Goal: Task Accomplishment & Management: Manage account settings

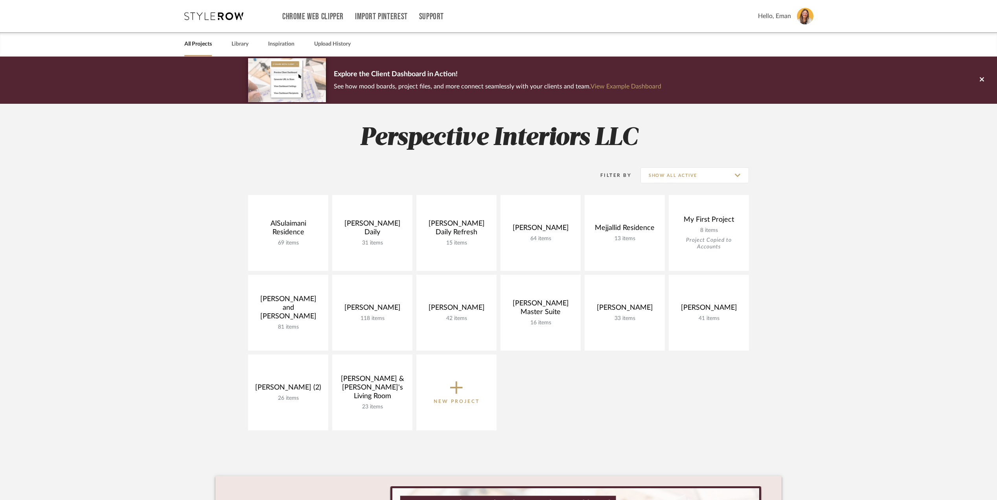
click at [665, 418] on div "AlSulaimani Residence 69 items View Budget Open Project [PERSON_NAME] Daily 31 …" at bounding box center [499, 315] width 566 height 240
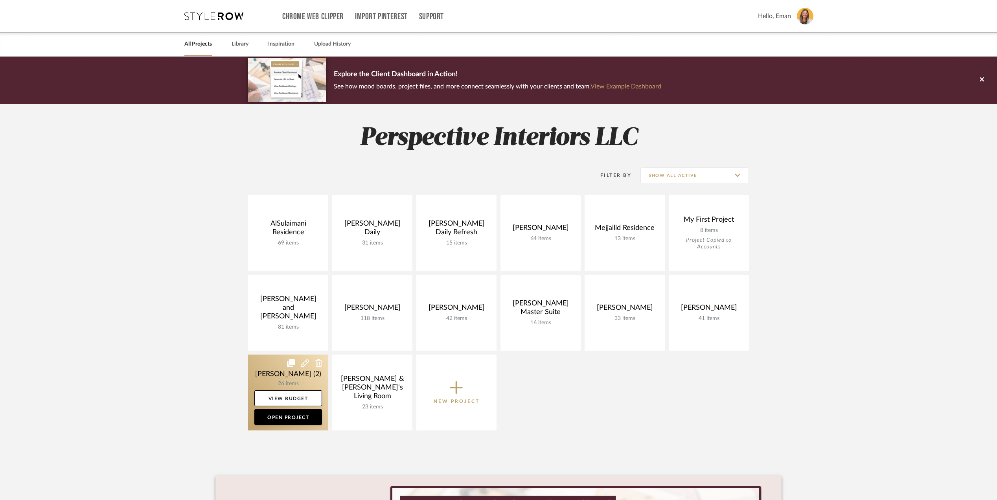
click at [261, 375] on link at bounding box center [288, 393] width 80 height 76
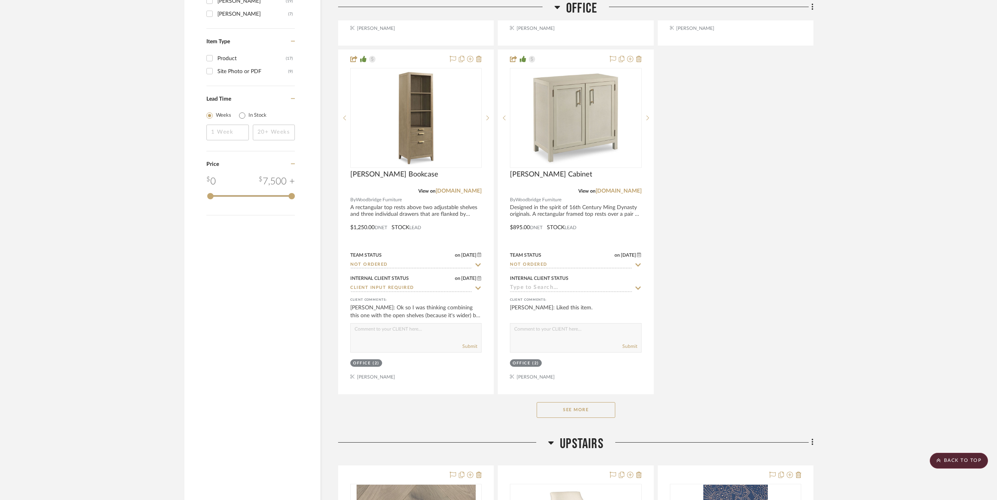
scroll to position [1048, 0]
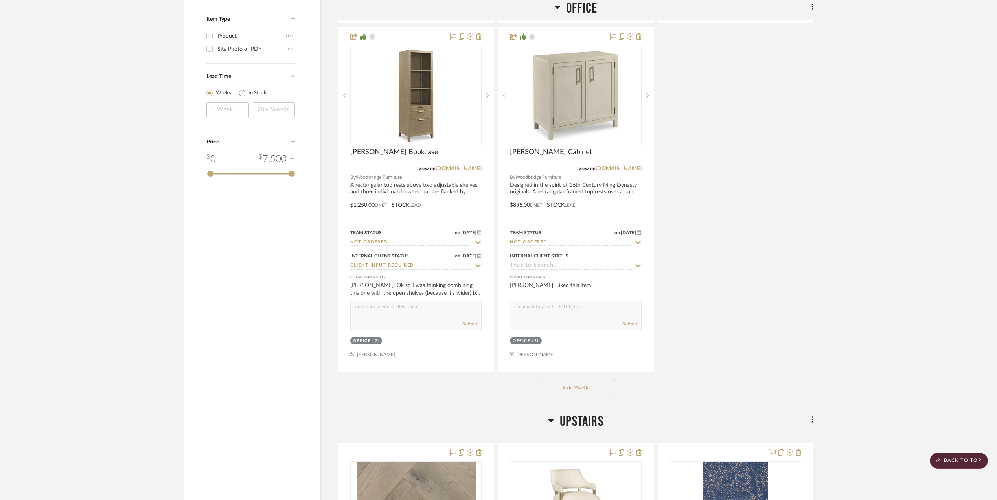
click at [558, 389] on button "See More" at bounding box center [576, 388] width 79 height 16
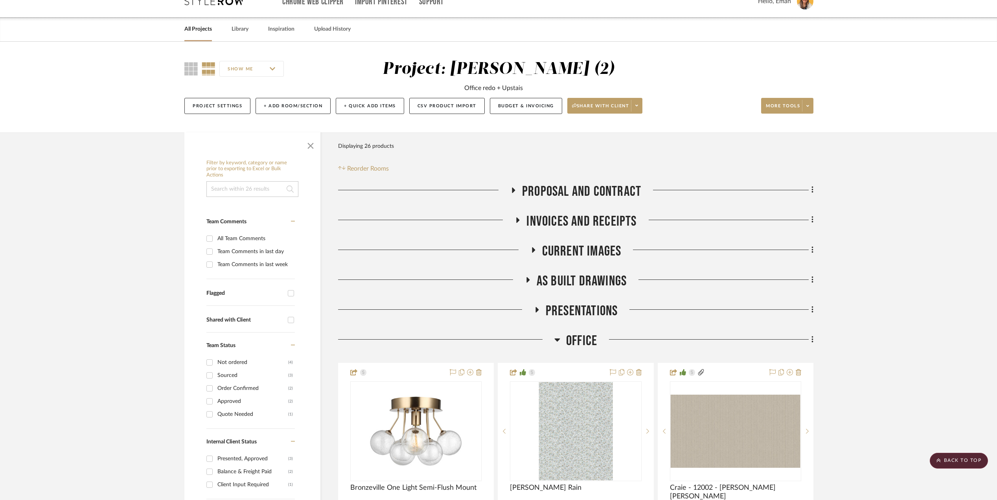
scroll to position [0, 0]
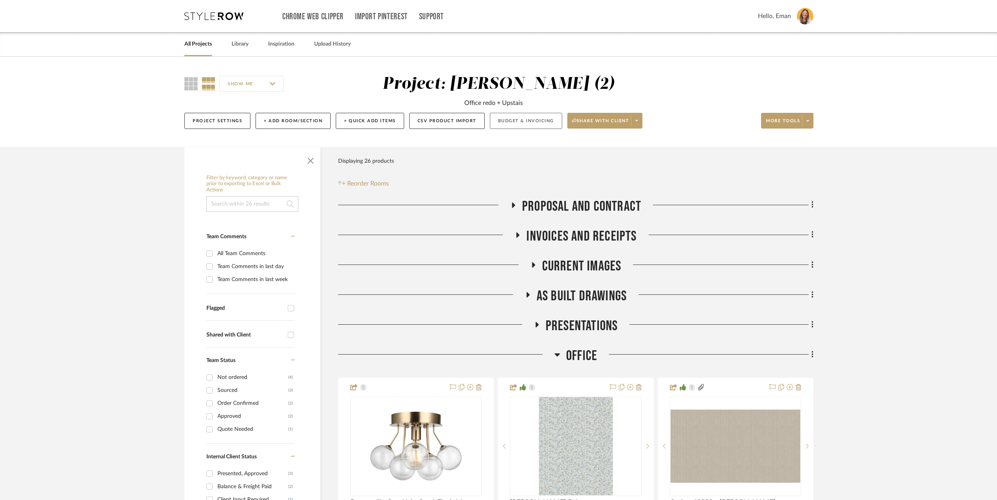
click at [540, 120] on button "Budget & Invoicing" at bounding box center [526, 121] width 72 height 16
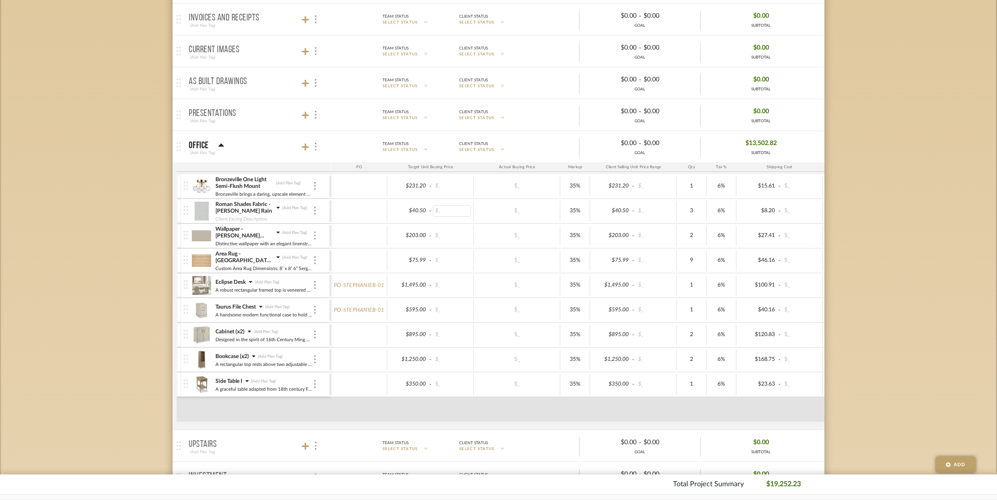
scroll to position [210, 0]
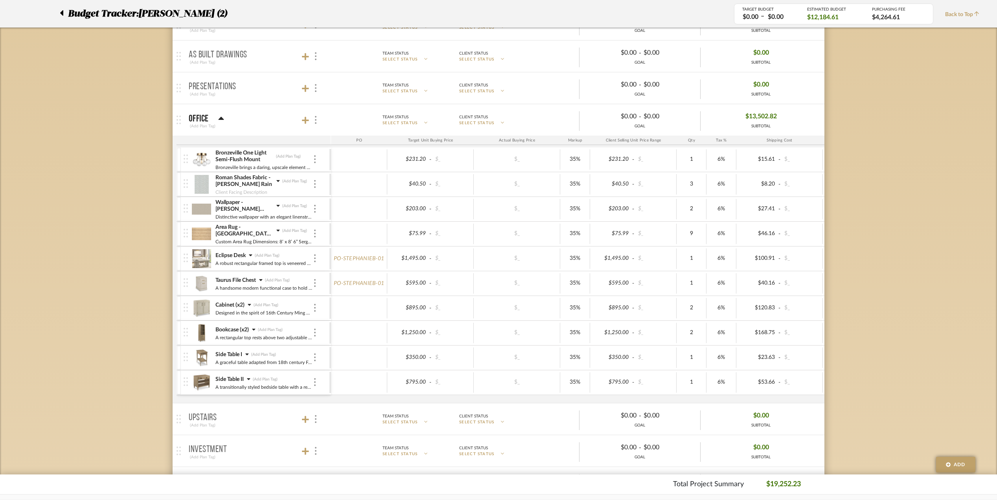
drag, startPoint x: 434, startPoint y: 301, endPoint x: 134, endPoint y: 320, distance: 300.3
click at [134, 320] on div "Budget Tracker: [PERSON_NAME] (2) Transparent Last Updated: [PERSON_NAME] on [D…" at bounding box center [498, 330] width 997 height 966
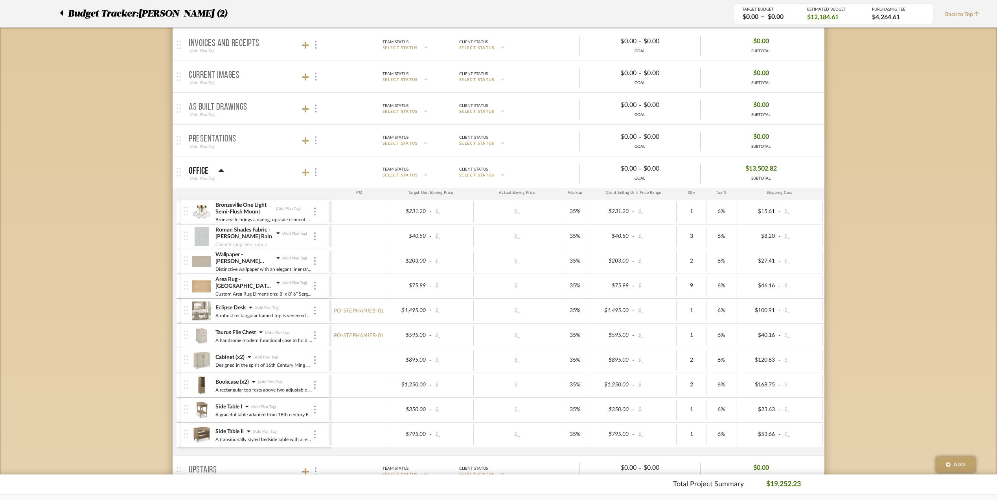
scroll to position [0, 0]
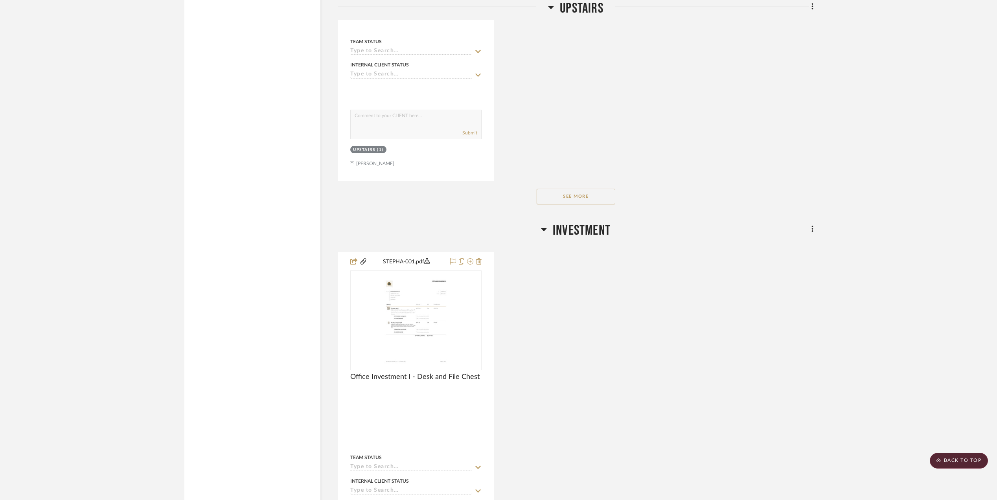
scroll to position [2360, 0]
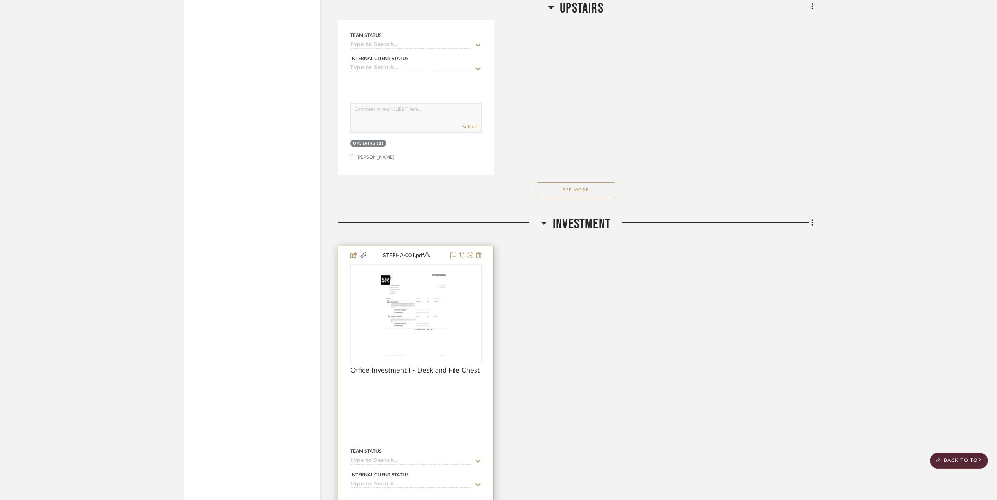
click at [0, 0] on img at bounding box center [0, 0] width 0 height 0
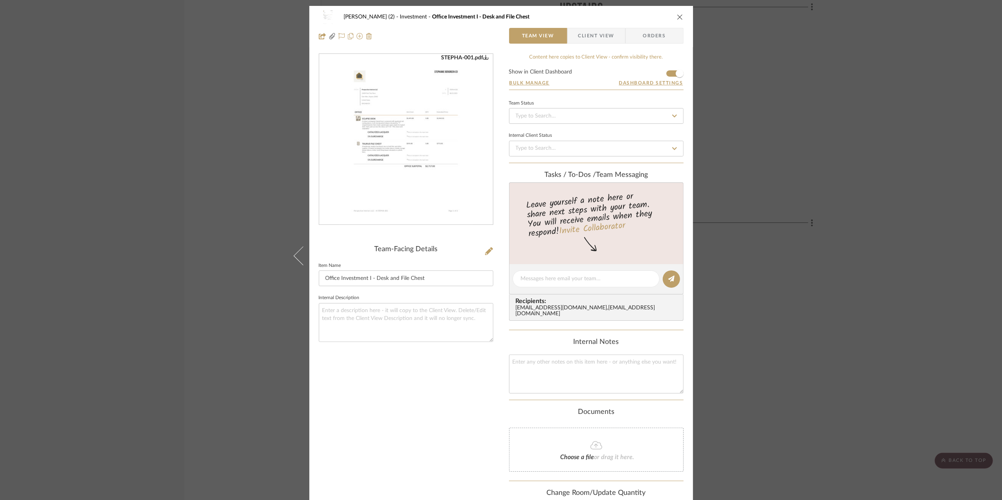
click at [378, 154] on img "0" at bounding box center [406, 139] width 134 height 171
click at [929, 149] on div "[PERSON_NAME] (2) Investment Office Investment I - Desk and File Chest Team Vie…" at bounding box center [501, 250] width 1002 height 500
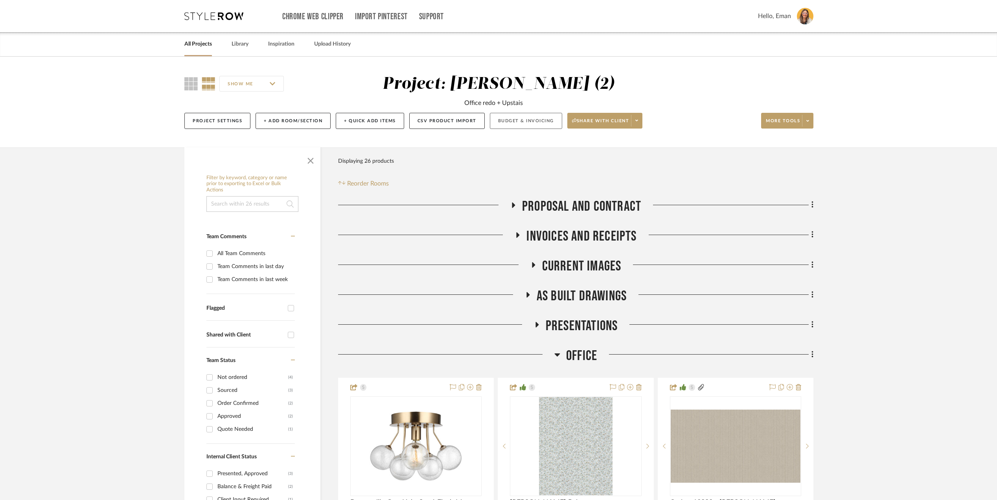
click at [523, 126] on button "Budget & Invoicing" at bounding box center [526, 121] width 72 height 16
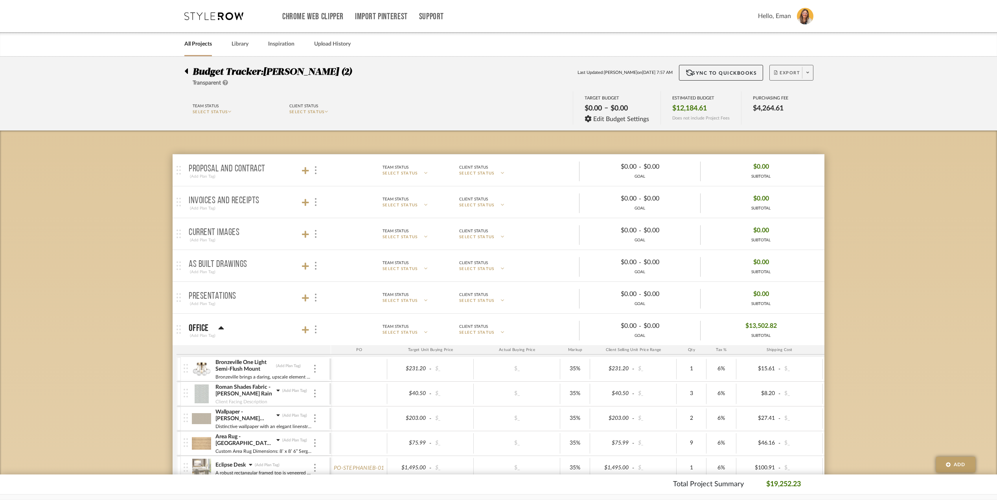
click at [804, 70] on span at bounding box center [807, 73] width 11 height 12
click at [794, 93] on span "Export PDF" at bounding box center [805, 95] width 59 height 7
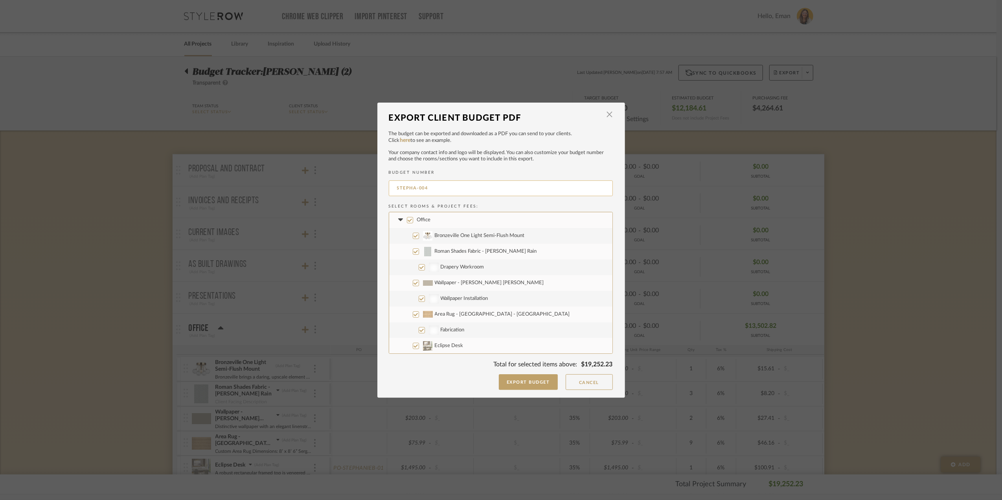
click at [439, 186] on input "STEPHA-004" at bounding box center [501, 189] width 224 height 16
type input "STEPHA-002"
click at [413, 286] on input "Taurus File Chest" at bounding box center [416, 289] width 6 height 6
checkbox input "false"
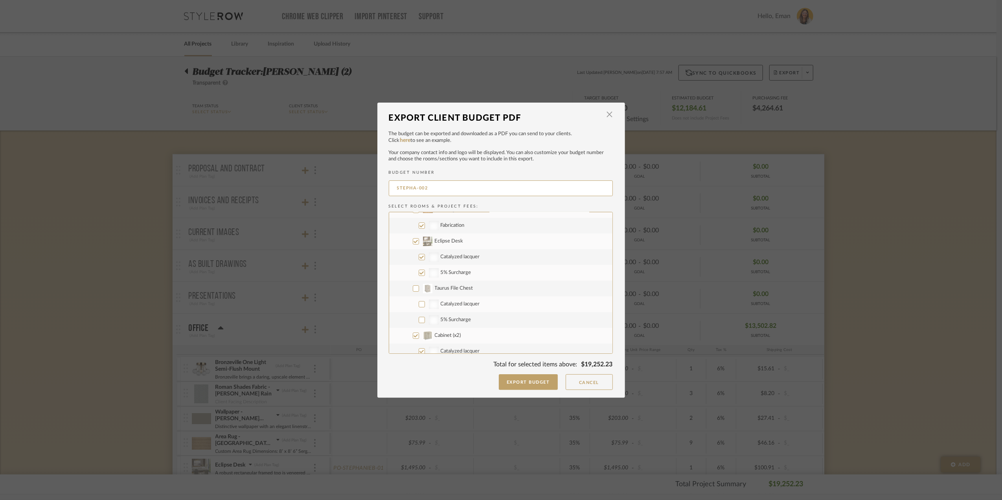
checkbox input "false"
click at [413, 238] on input "Eclipse Desk" at bounding box center [416, 241] width 6 height 6
checkbox input "false"
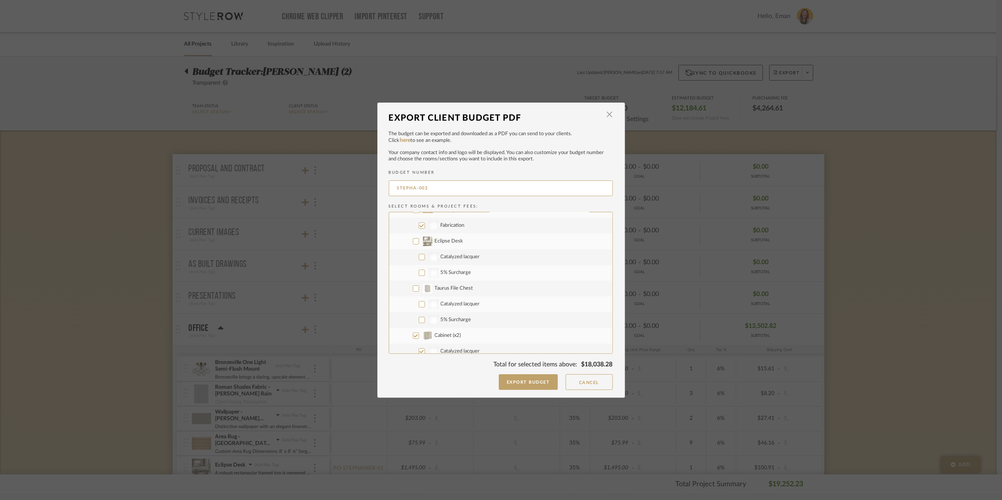
checkbox input "false"
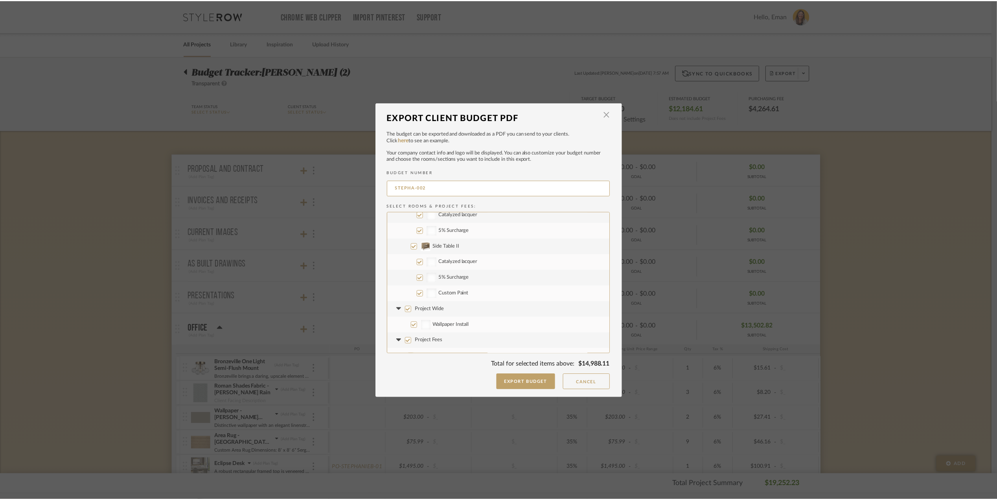
scroll to position [409, 0]
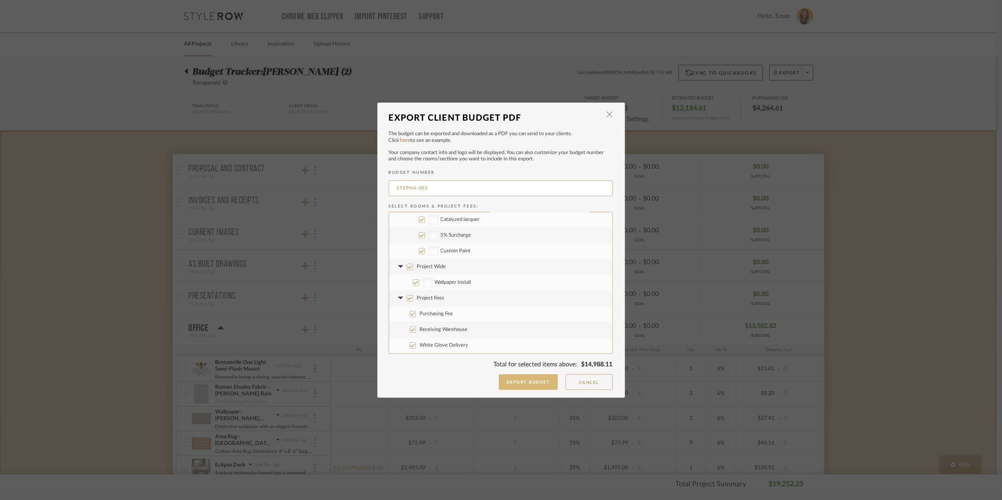
click at [536, 383] on button "Export Budget" at bounding box center [528, 382] width 59 height 16
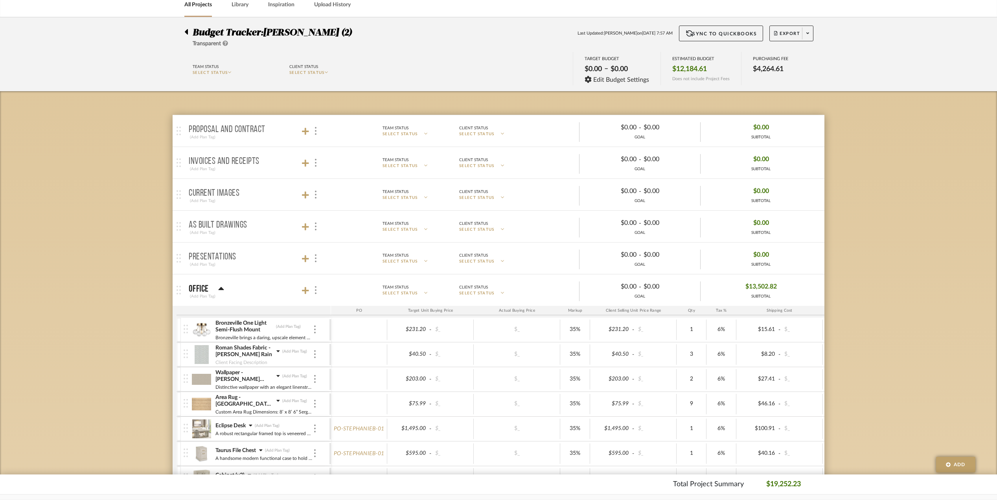
scroll to position [105, 0]
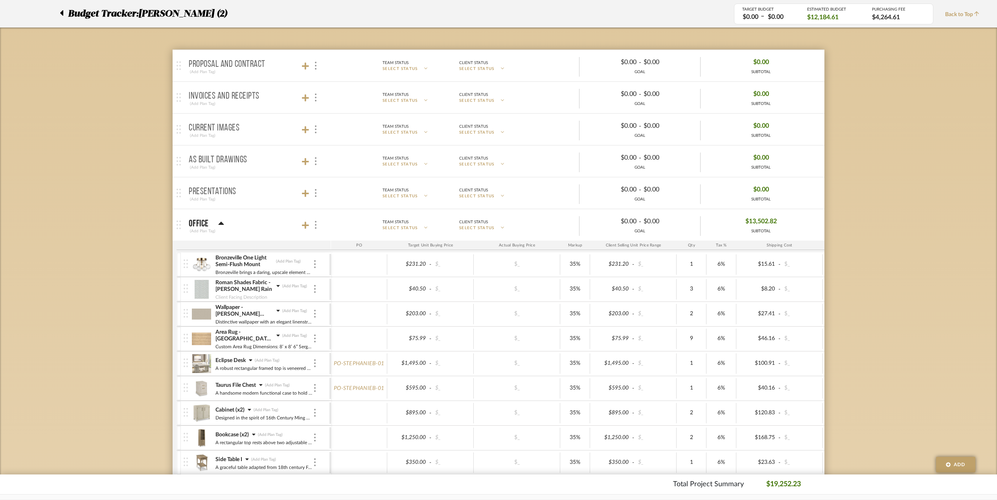
click at [276, 286] on icon at bounding box center [278, 286] width 4 height 6
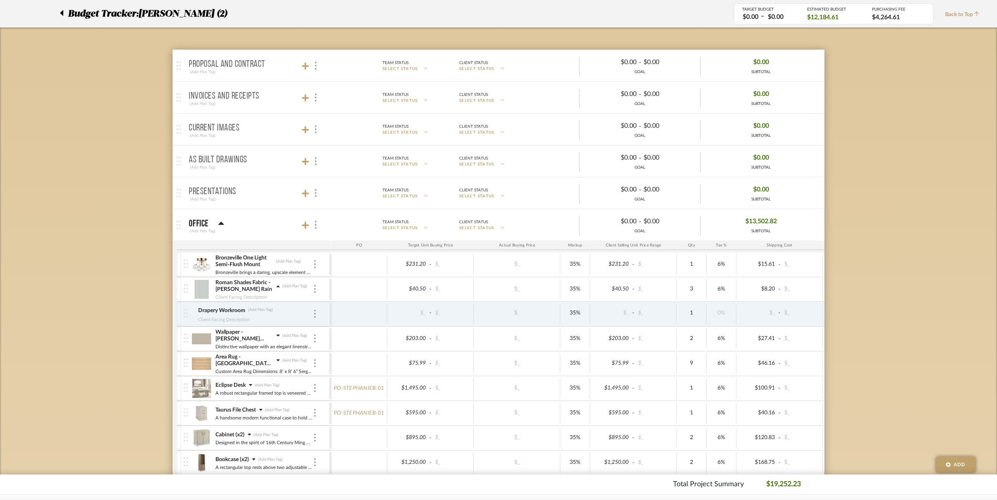
click at [279, 337] on icon at bounding box center [278, 336] width 4 height 6
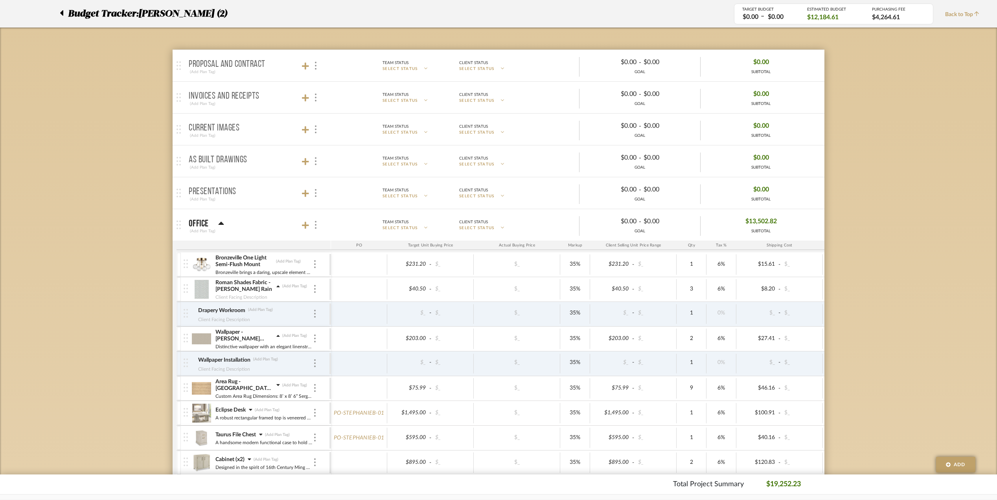
scroll to position [157, 0]
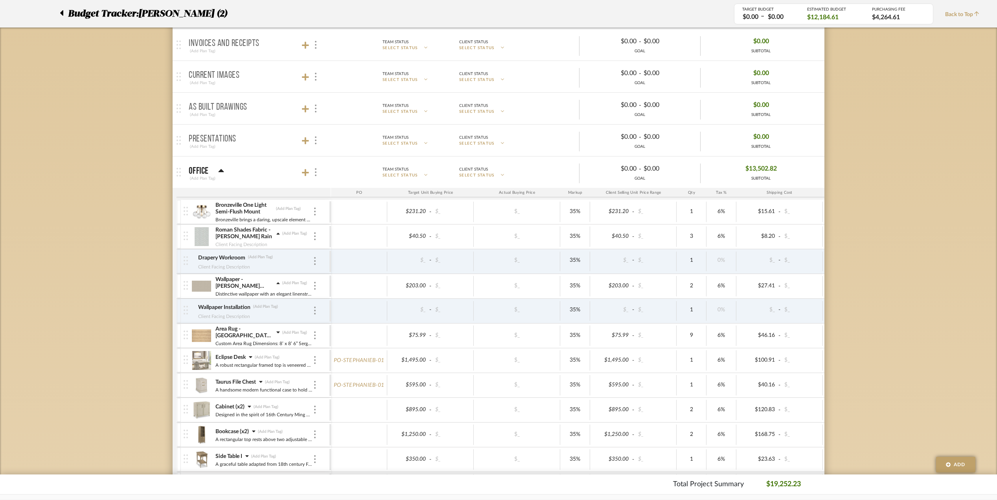
click at [278, 333] on icon at bounding box center [277, 333] width 3 height 2
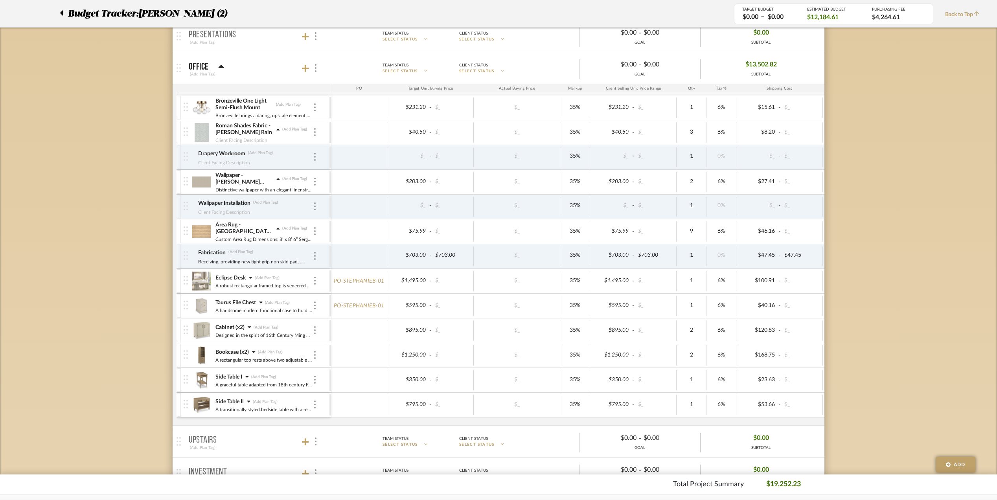
scroll to position [262, 0]
click at [249, 328] on icon at bounding box center [250, 327] width 4 height 6
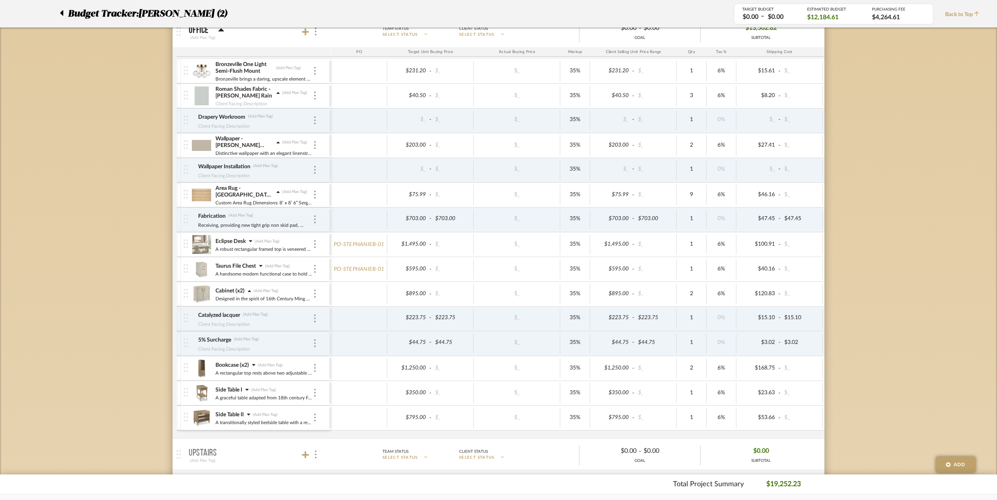
scroll to position [315, 0]
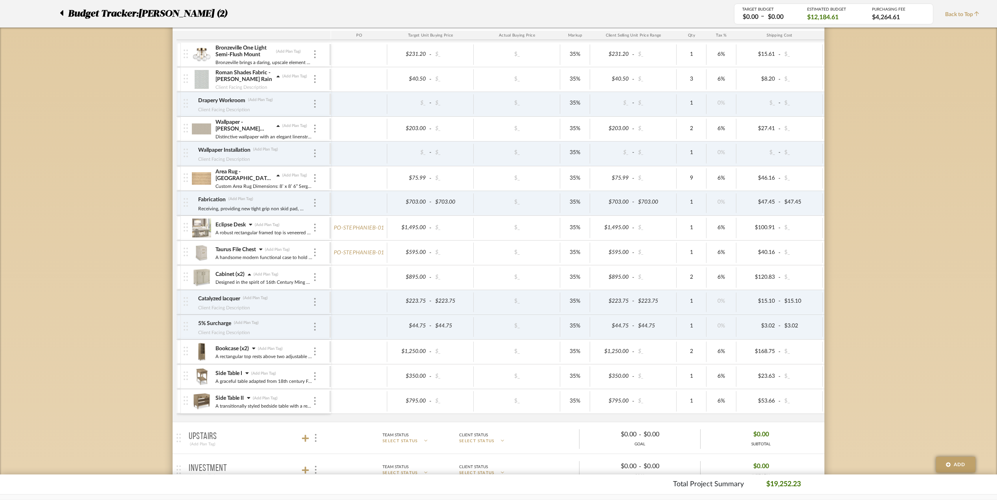
click at [254, 350] on icon at bounding box center [253, 349] width 3 height 2
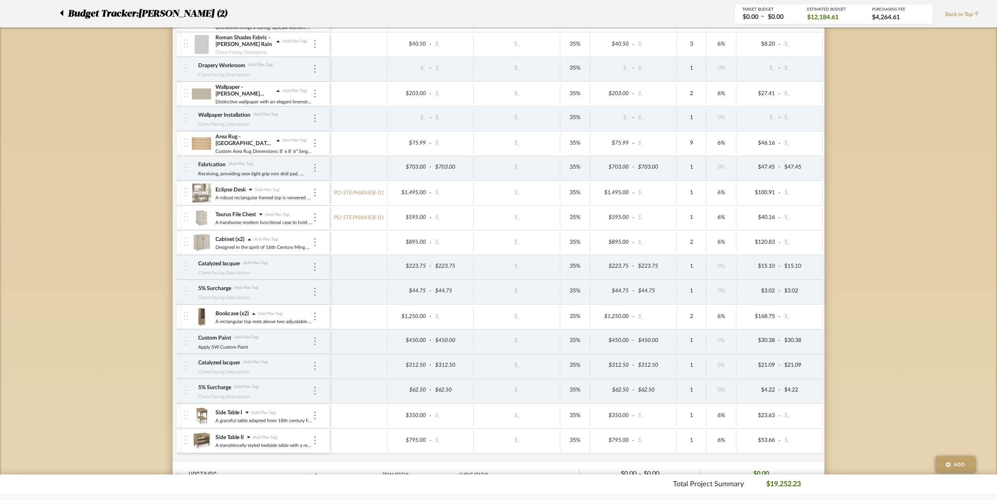
scroll to position [367, 0]
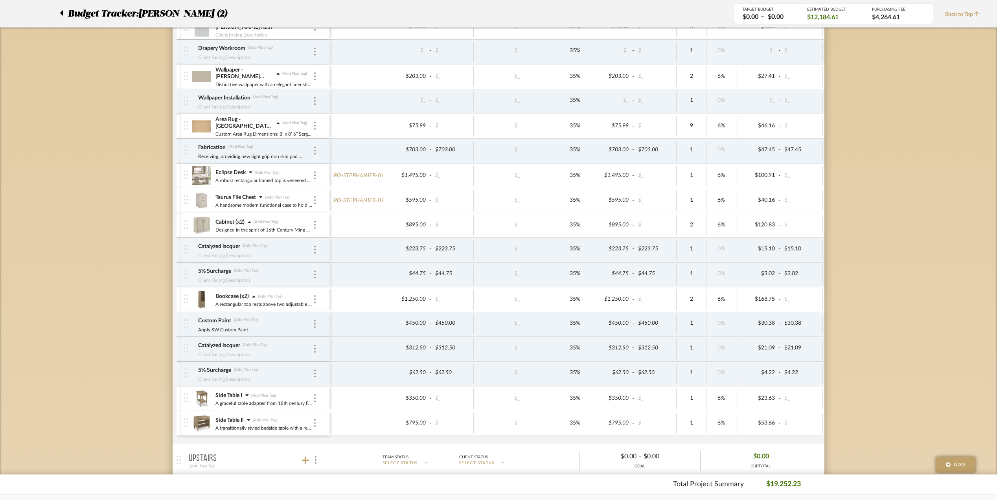
click at [247, 397] on icon at bounding box center [247, 395] width 4 height 6
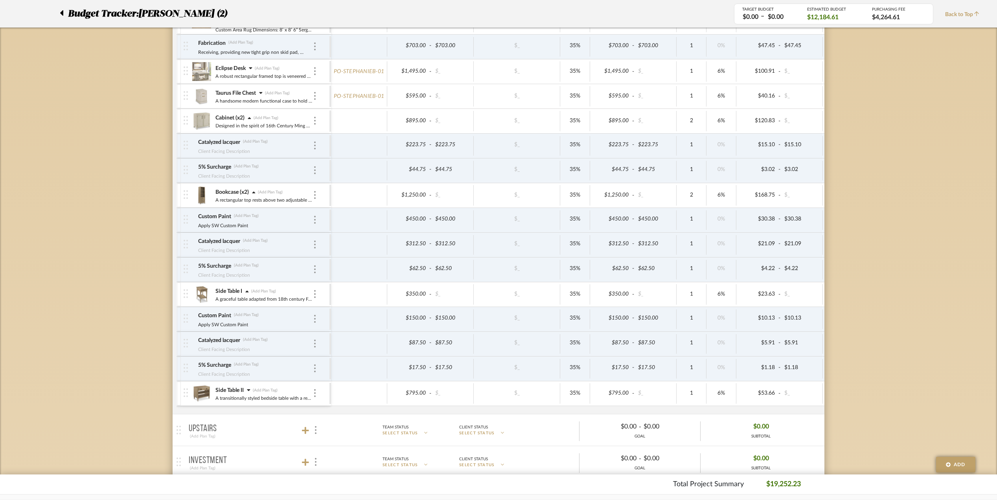
scroll to position [472, 0]
click at [248, 392] on icon at bounding box center [249, 390] width 4 height 6
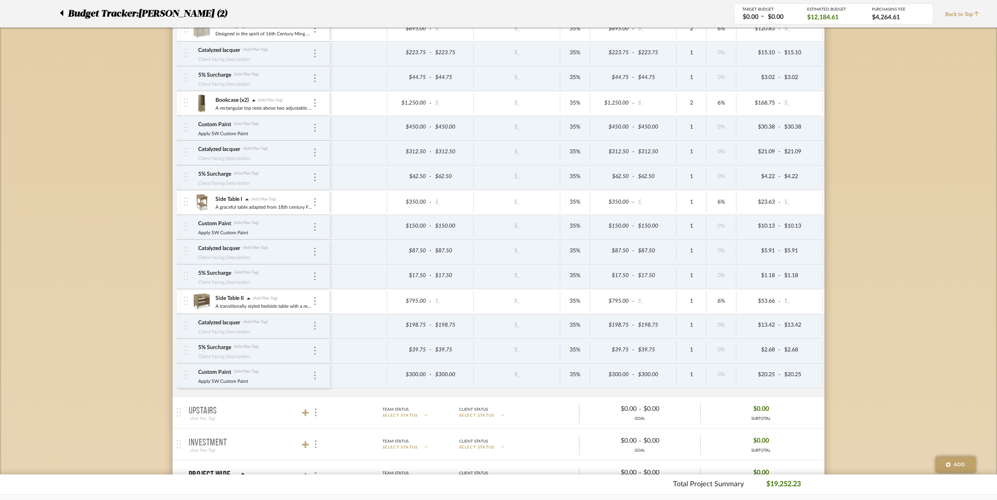
scroll to position [577, 0]
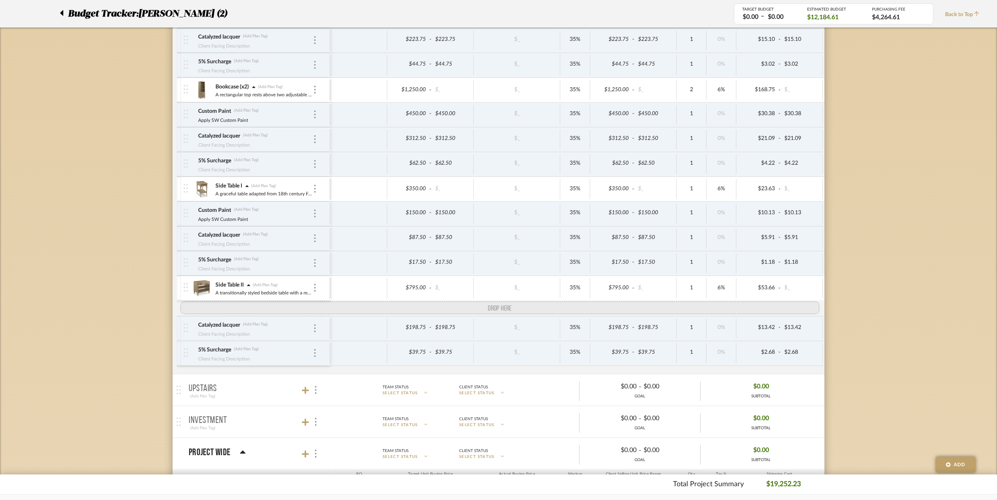
drag, startPoint x: 184, startPoint y: 368, endPoint x: 186, endPoint y: 310, distance: 58.6
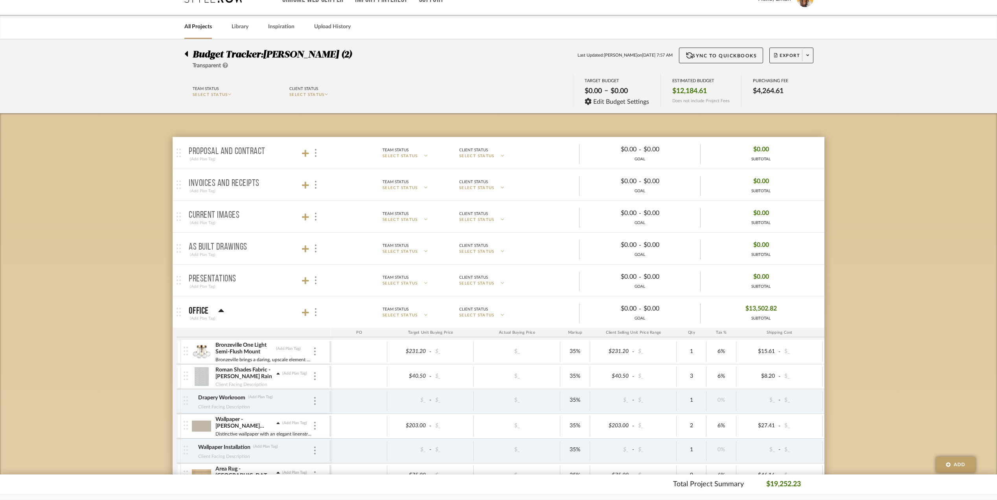
scroll to position [0, 0]
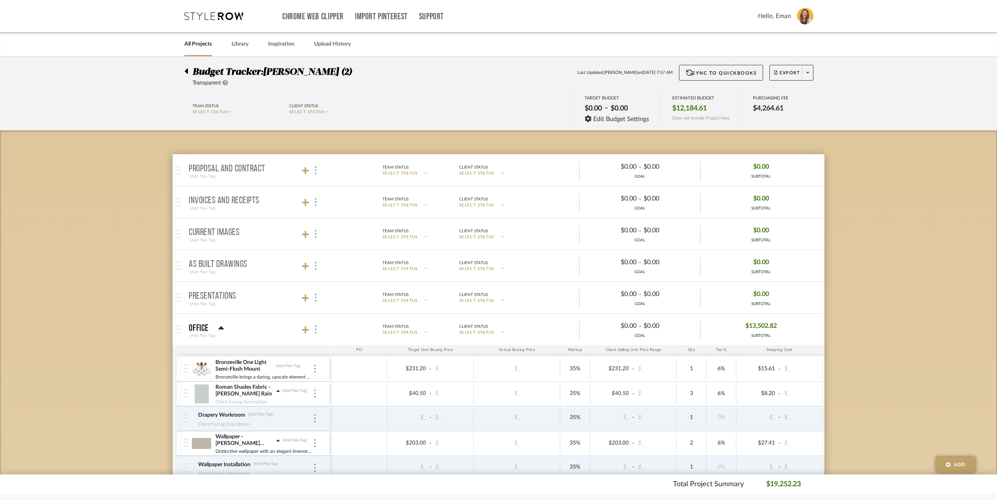
click at [188, 71] on icon at bounding box center [186, 71] width 3 height 6
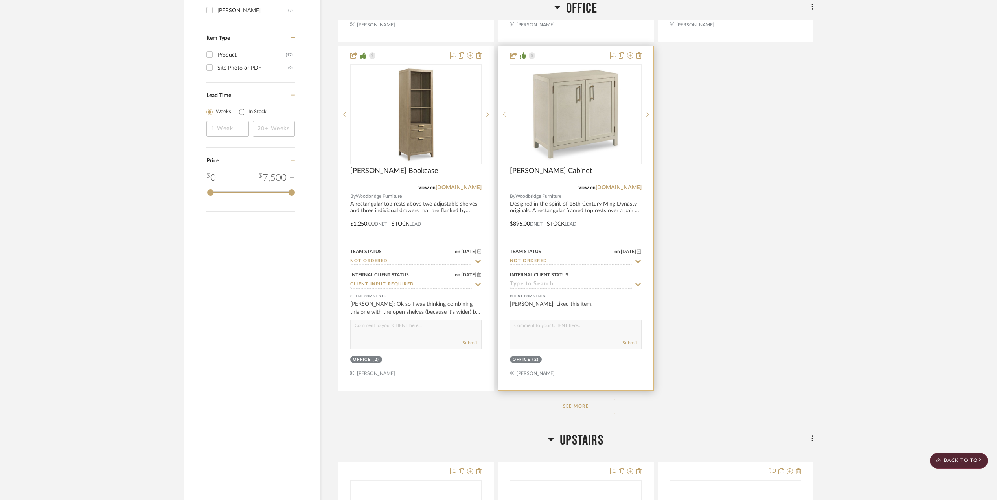
scroll to position [1048, 0]
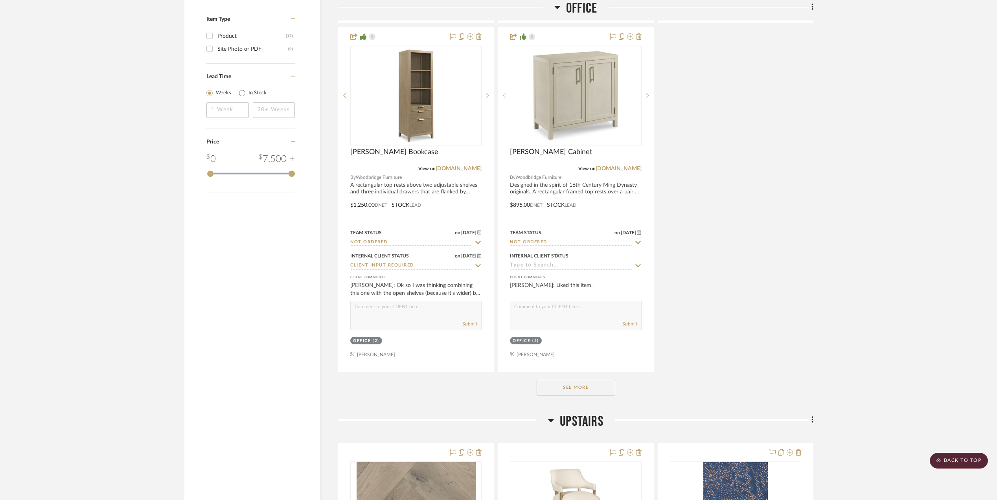
click at [578, 386] on button "See More" at bounding box center [576, 388] width 79 height 16
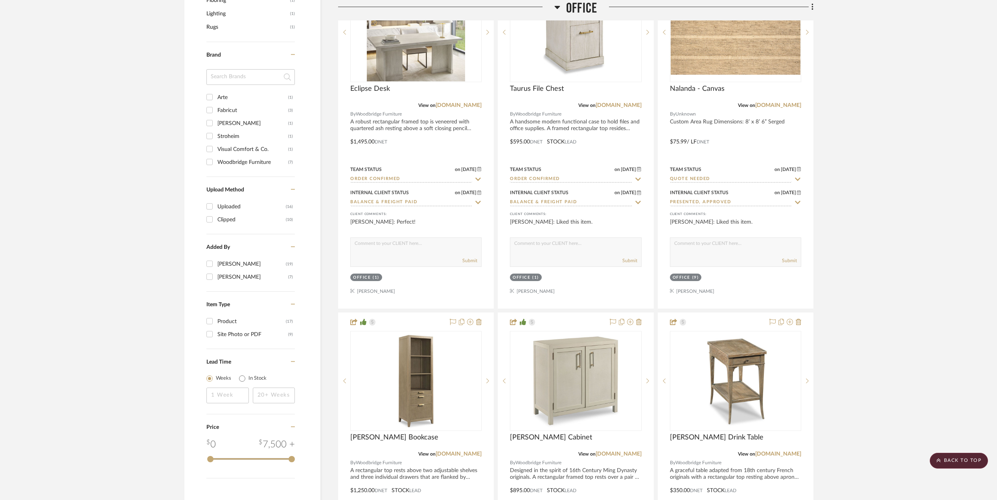
scroll to position [629, 0]
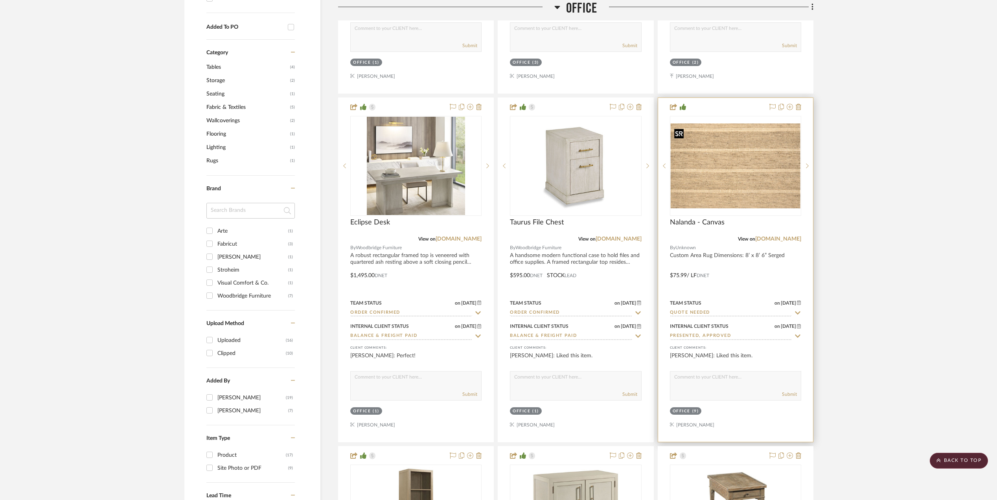
click at [0, 0] on img at bounding box center [0, 0] width 0 height 0
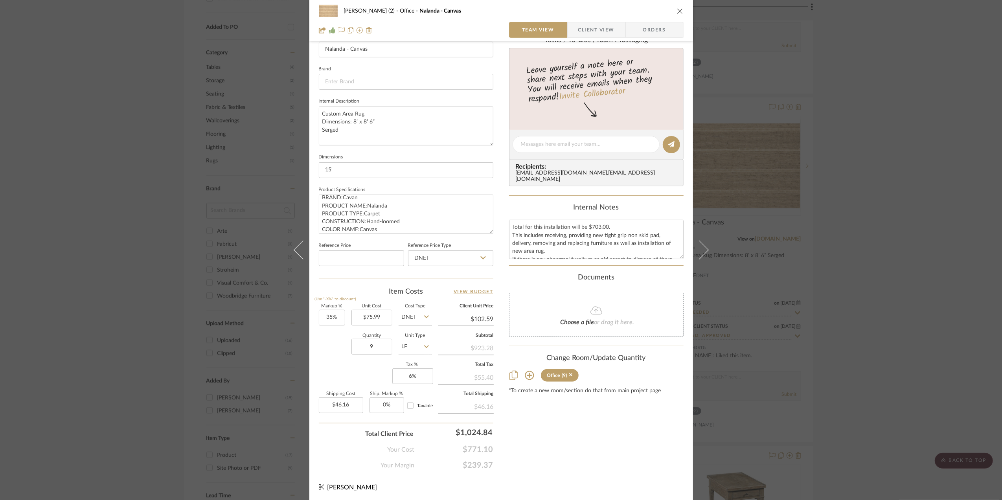
scroll to position [234, 0]
click at [594, 30] on span "Client View" at bounding box center [597, 30] width 36 height 16
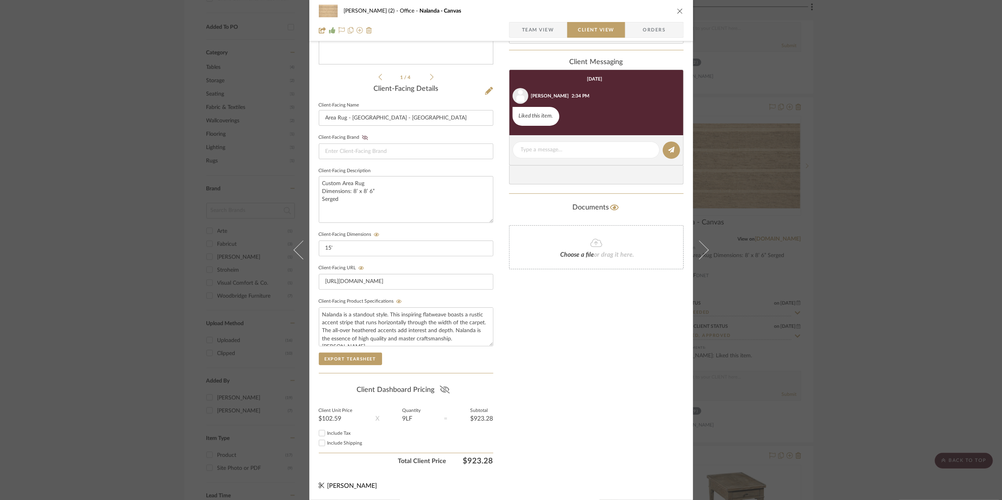
click at [444, 389] on icon at bounding box center [445, 390] width 10 height 8
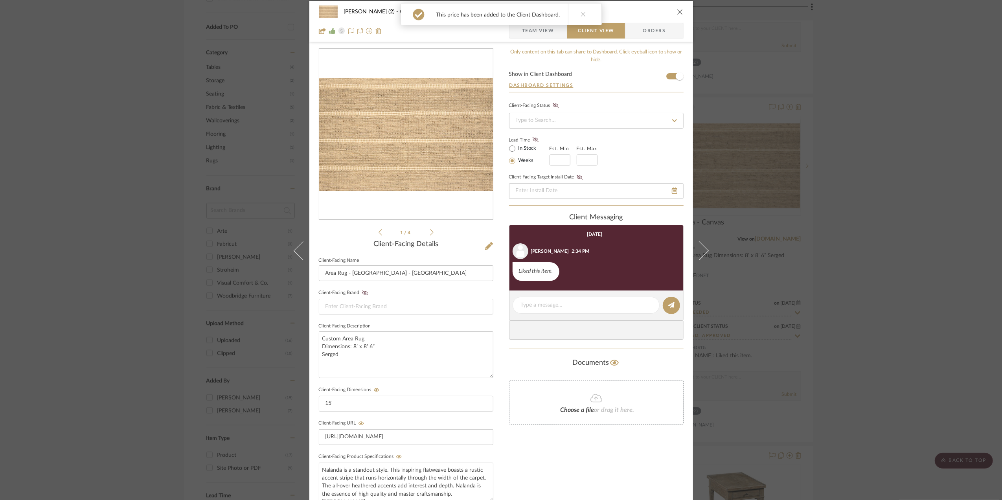
scroll to position [0, 0]
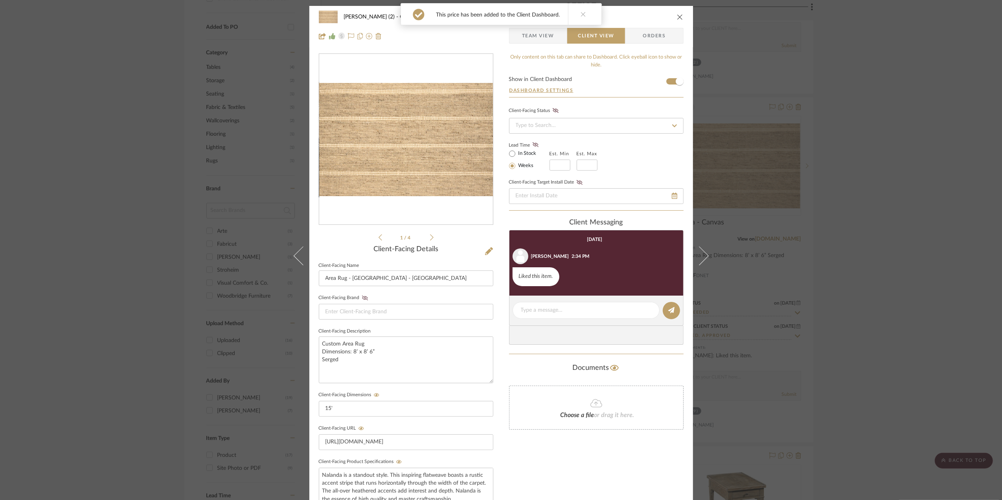
click at [540, 32] on span "Team View" at bounding box center [538, 36] width 32 height 16
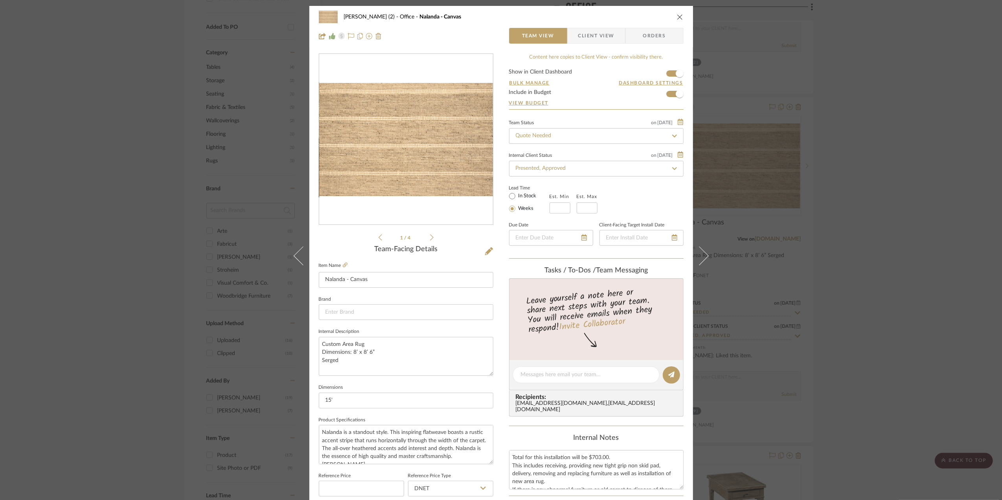
click at [601, 35] on span "Client View" at bounding box center [597, 36] width 36 height 16
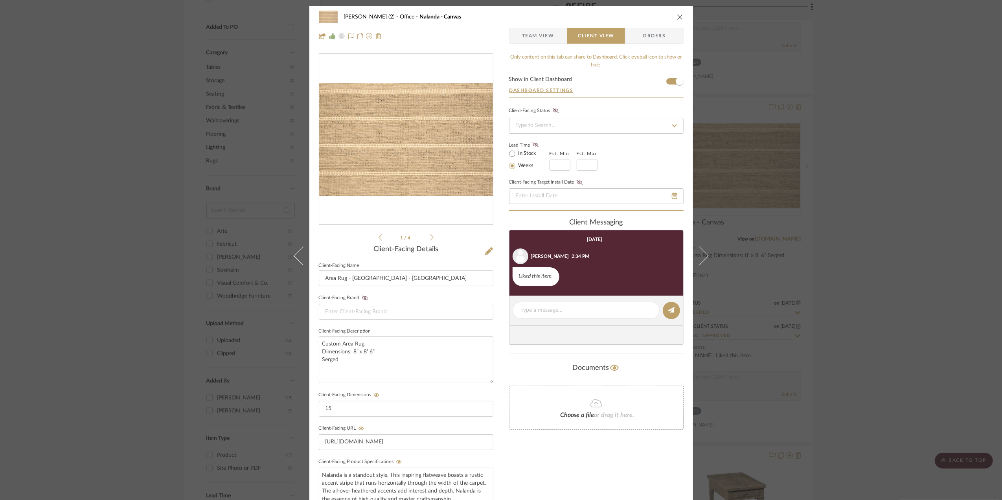
click at [538, 31] on span "Team View" at bounding box center [538, 36] width 32 height 16
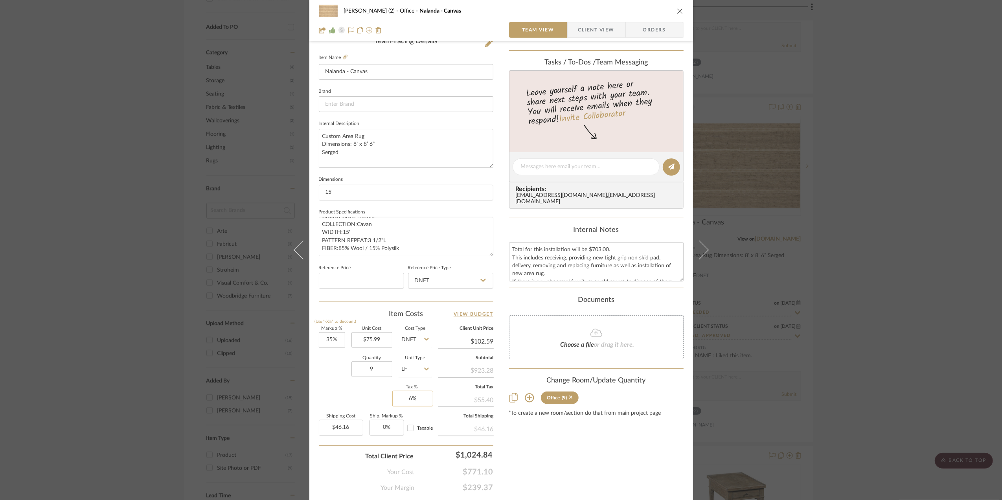
scroll to position [210, 0]
click at [842, 313] on div "[PERSON_NAME] (2) Office Nalanda - Canvas Team View Client View Orders 1 / 4 Te…" at bounding box center [501, 250] width 1002 height 500
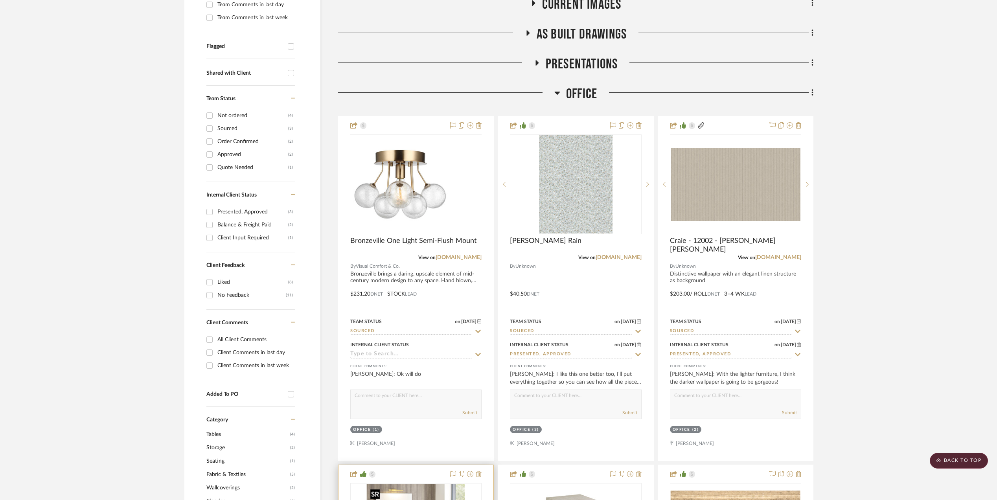
scroll to position [0, 0]
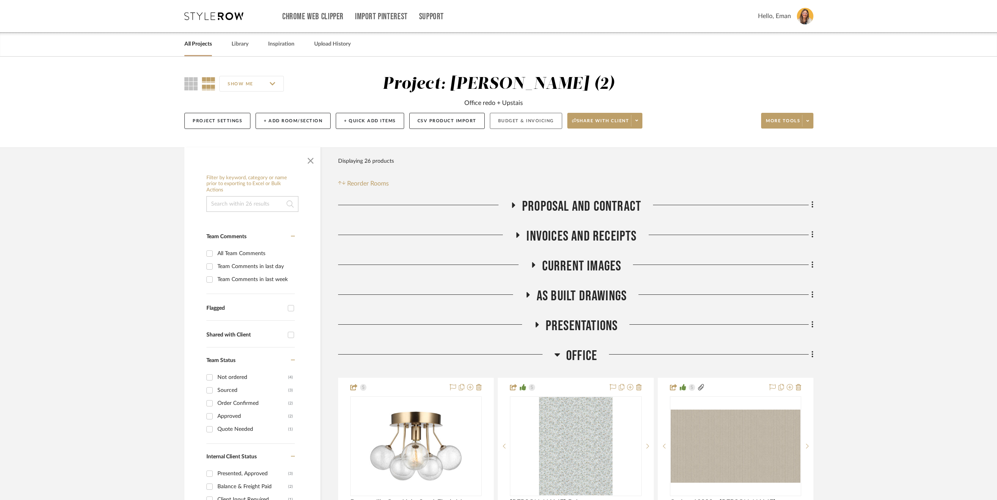
click at [513, 121] on button "Budget & Invoicing" at bounding box center [526, 121] width 72 height 16
